Goal: Task Accomplishment & Management: Manage account settings

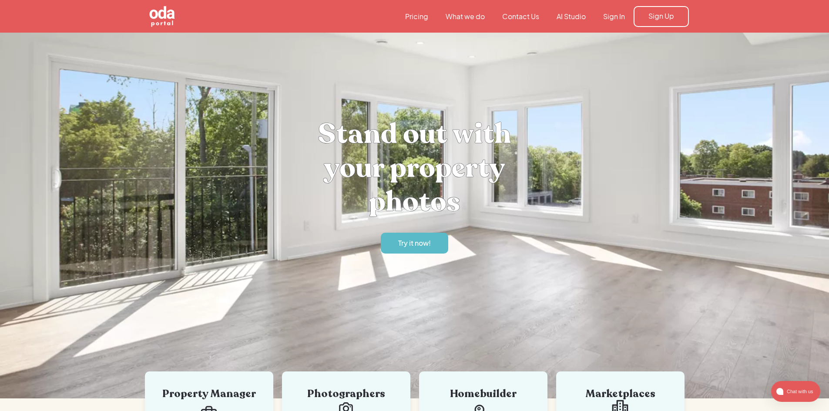
drag, startPoint x: 0, startPoint y: 0, endPoint x: 621, endPoint y: 22, distance: 621.3
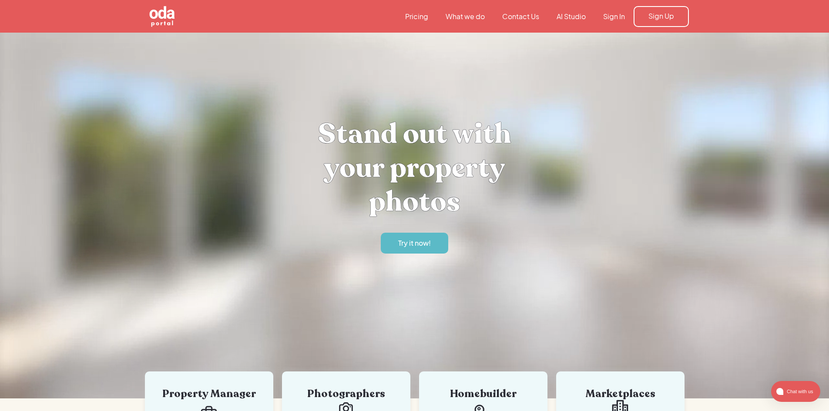
click at [621, 22] on nav "Pricing What we do Contact Us AI Studio Sign In Sign Up" at bounding box center [542, 16] width 292 height 21
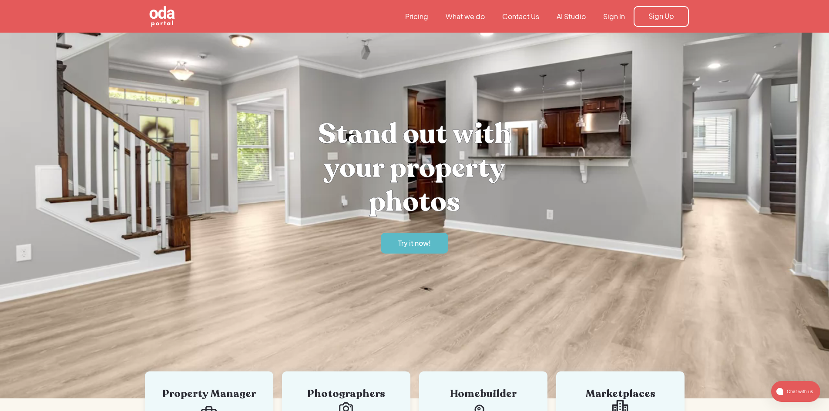
click at [609, 16] on link "Sign In" at bounding box center [613, 17] width 39 height 10
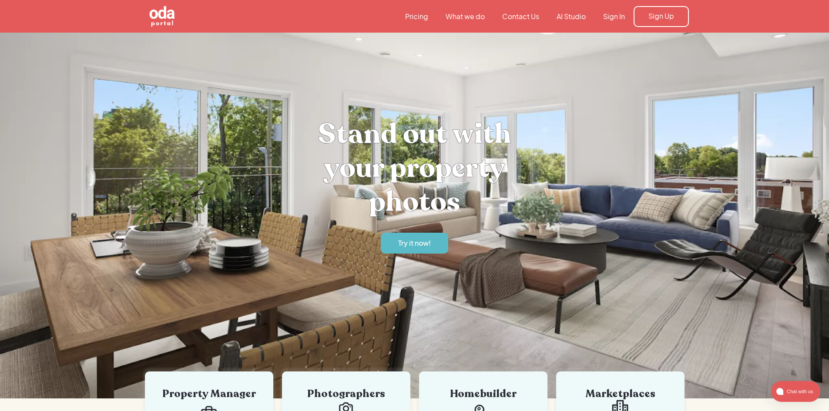
click at [624, 19] on link "Sign In" at bounding box center [613, 17] width 39 height 10
